Goal: Complete application form

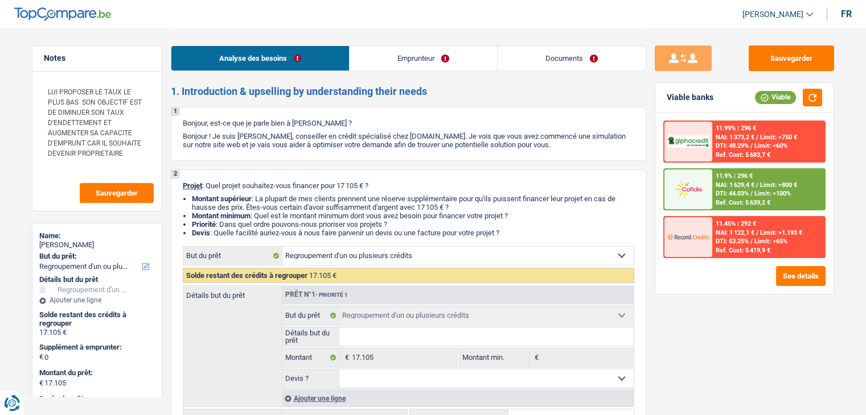
select select "refinancing"
select select "84"
select select "refinancing"
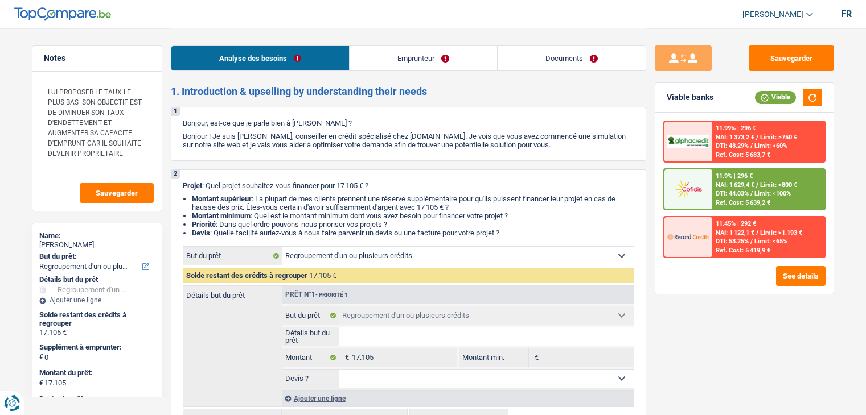
select select "84"
select select "worker"
select select "familyAllowances"
select select "netSalary"
select select "rents"
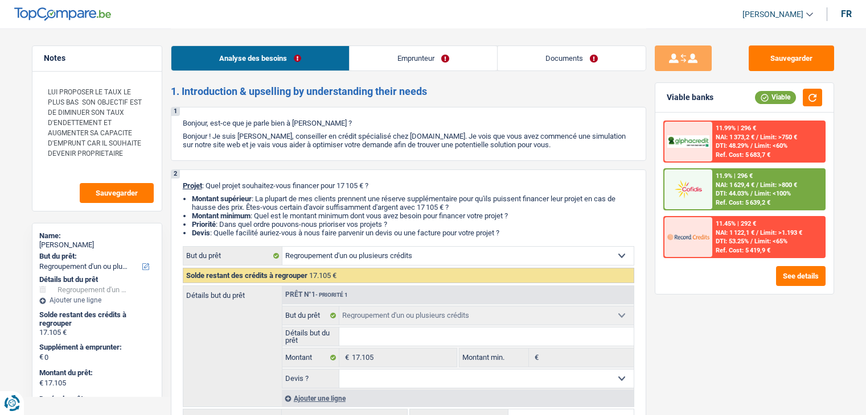
select select "carLoan"
select select "48"
select select "personalLoan"
select select "hobbies"
select select "48"
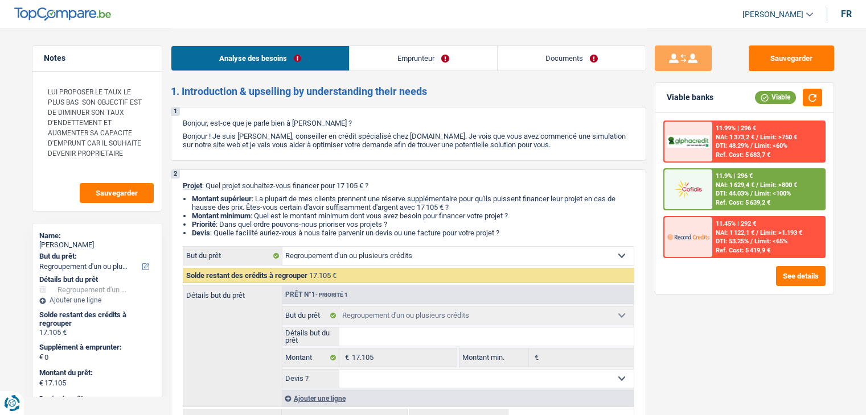
select select "cardOrCredit"
select select "refinancing"
select select "84"
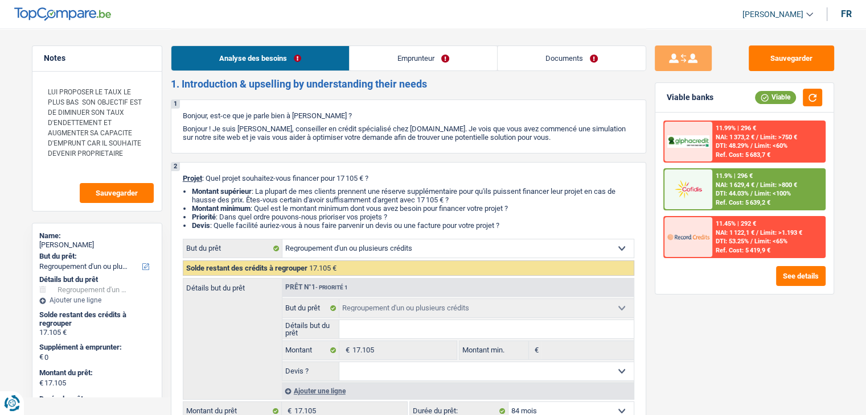
scroll to position [10, 0]
